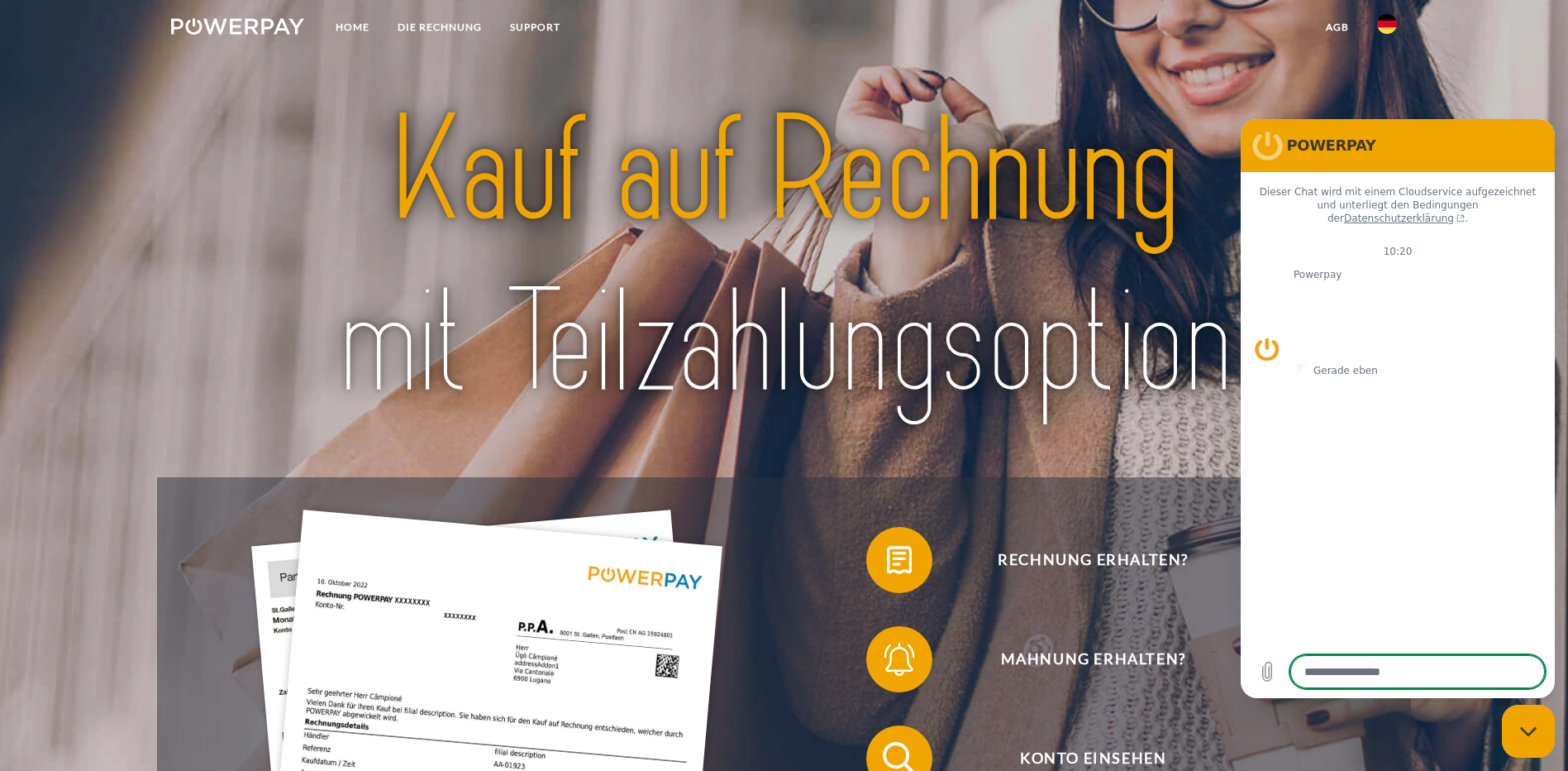
scroll to position [248, 0]
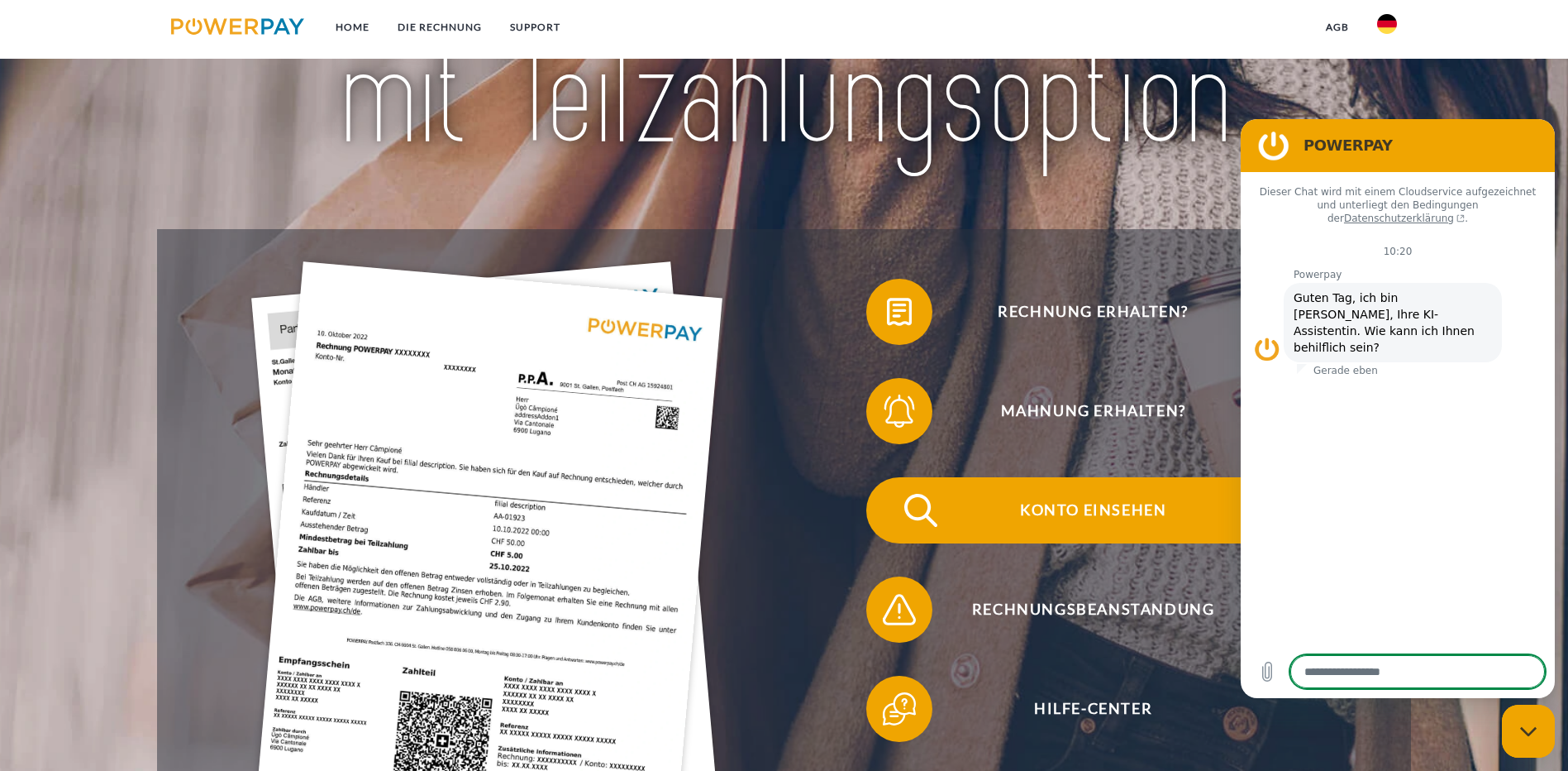
click at [891, 477] on span "Konto einsehen" at bounding box center [1093, 510] width 405 height 67
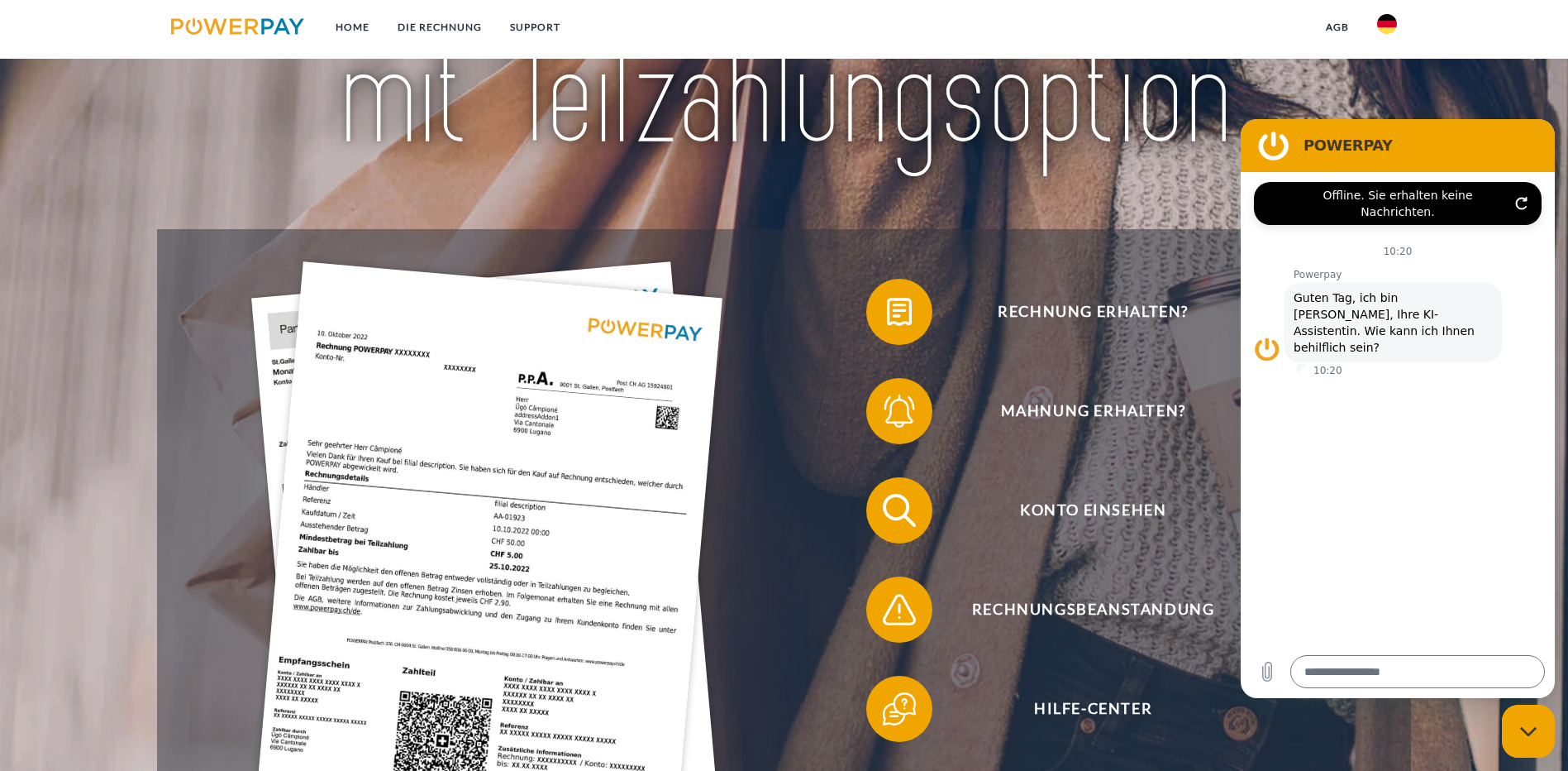
click at [1109, 713] on header "Home DIE RECHNUNG SUPPORT" at bounding box center [784, 382] width 1568 height 1260
click at [1525, 85] on header "Home DIE RECHNUNG SUPPORT" at bounding box center [784, 382] width 1568 height 1260
click at [1179, 700] on div "Rechnung erhalten? Mahnung erhalten? Konto einsehen" at bounding box center [784, 560] width 1255 height 662
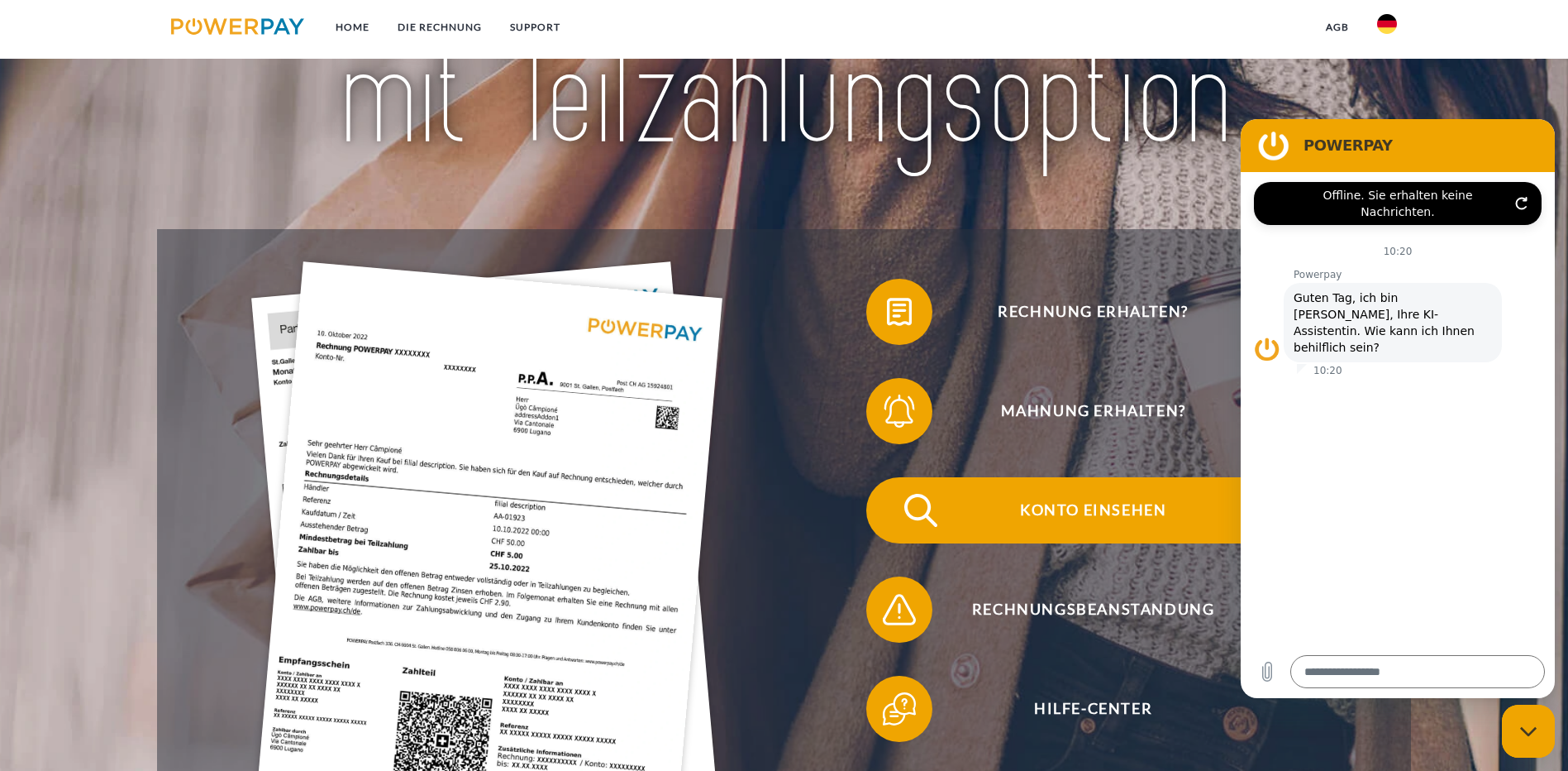
click at [891, 479] on span "Konto einsehen" at bounding box center [1093, 510] width 405 height 67
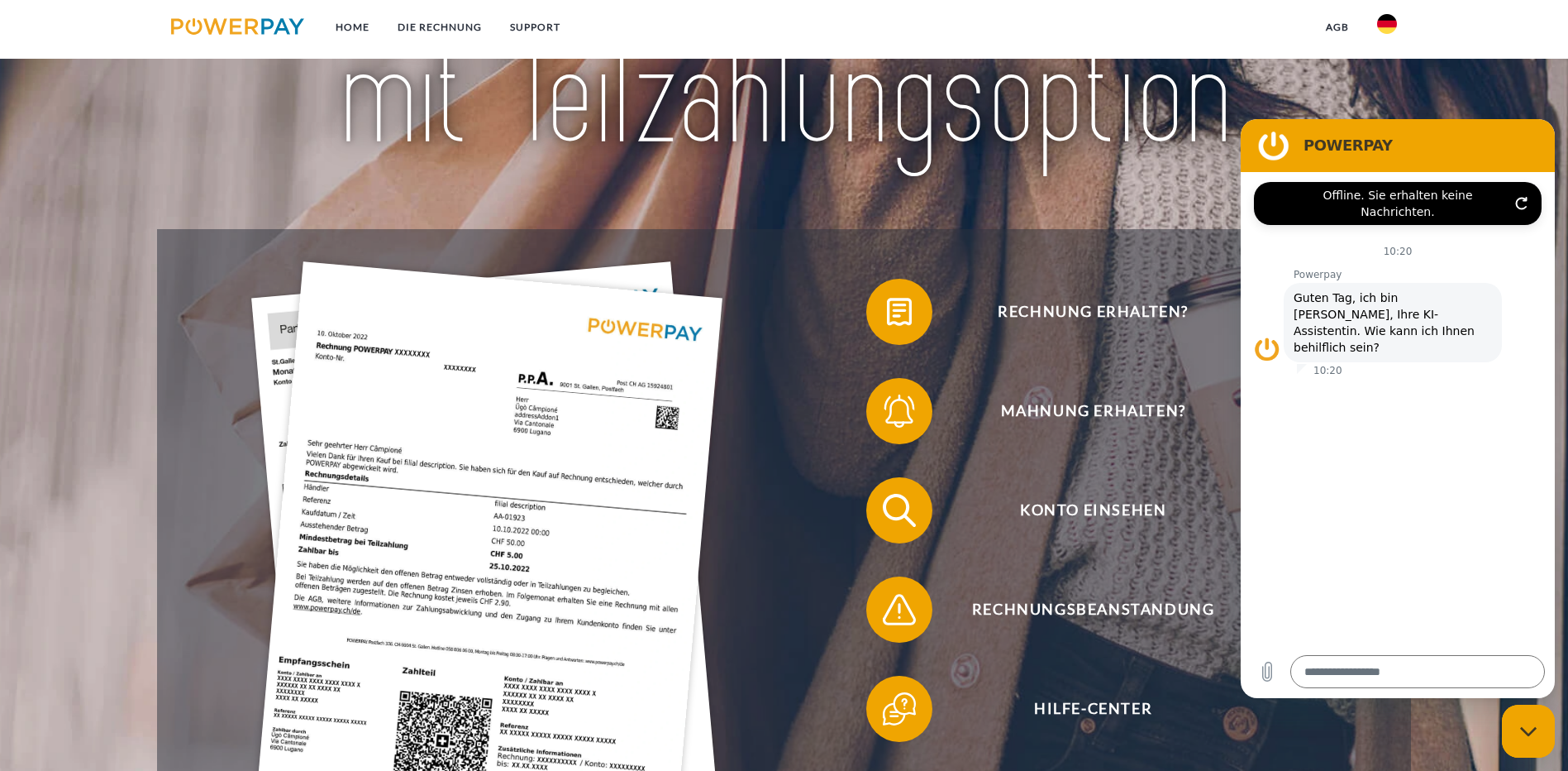
click at [1273, 142] on figure at bounding box center [1273, 145] width 33 height 33
type textarea "*"
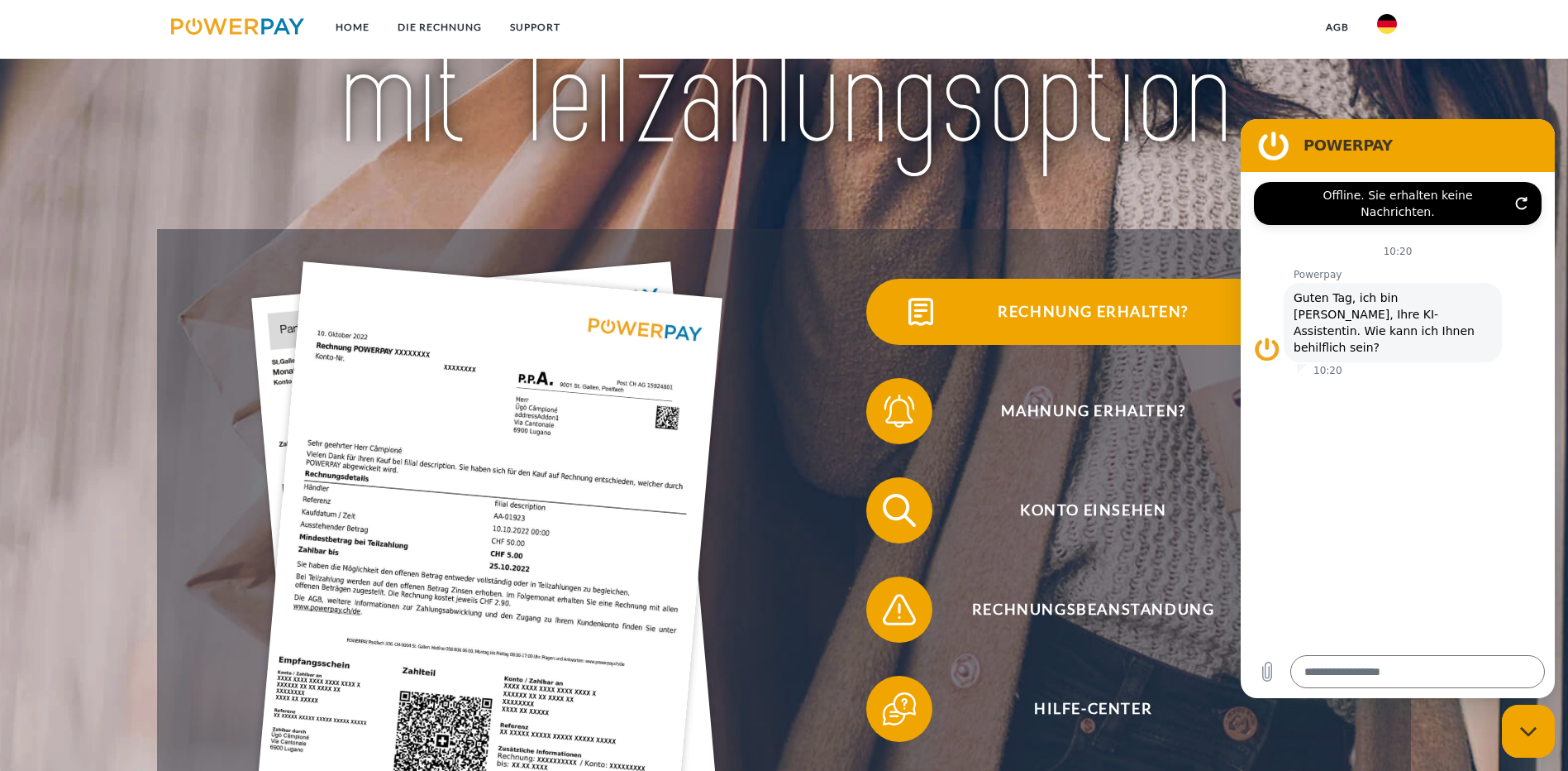
click at [891, 329] on span "Rechnung erhalten?" at bounding box center [1093, 311] width 405 height 67
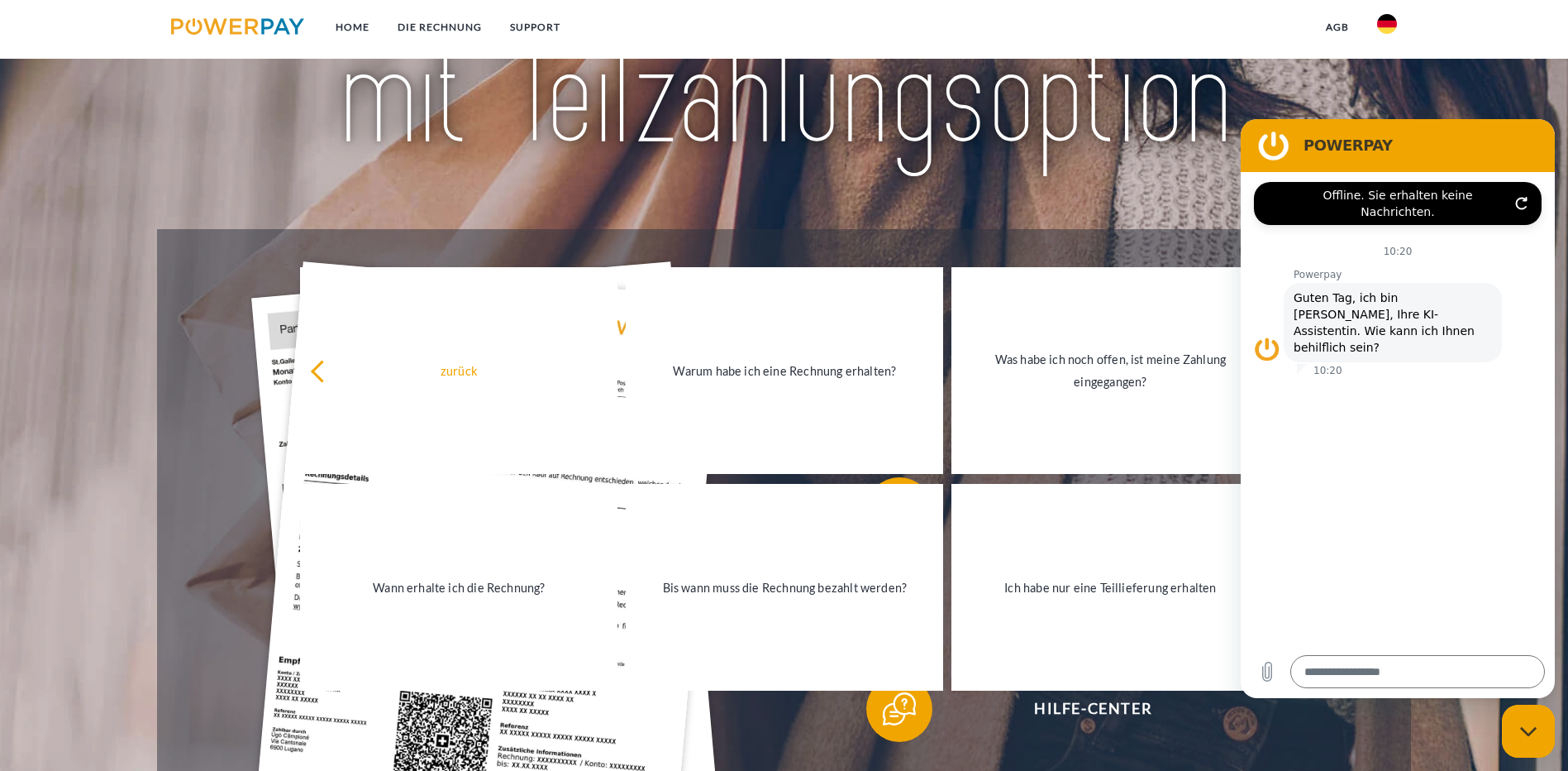
click at [293, 179] on img at bounding box center [784, 9] width 1105 height 360
